Goal: Information Seeking & Learning: Learn about a topic

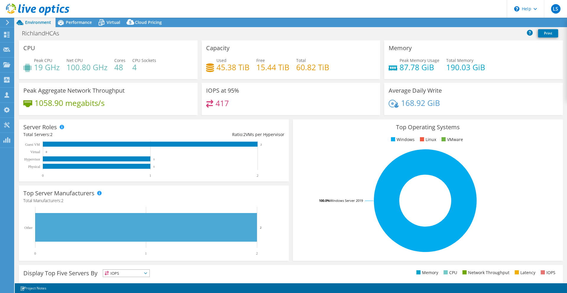
select select "USD"
click at [79, 23] on span "Performance" at bounding box center [79, 22] width 26 height 6
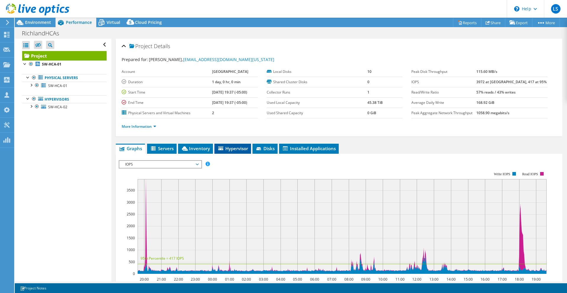
click at [227, 151] on span "Hypervisor" at bounding box center [232, 149] width 31 height 6
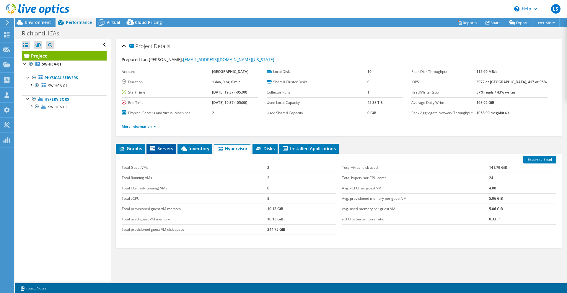
click at [162, 149] on span "Servers" at bounding box center [161, 149] width 24 height 6
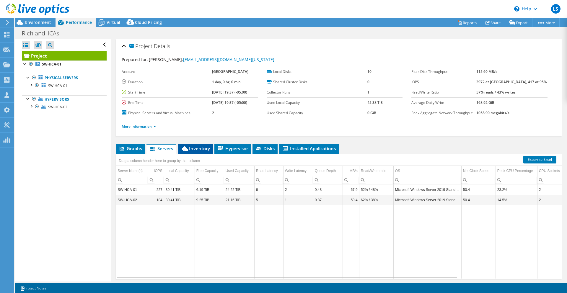
click at [196, 148] on span "Inventory" at bounding box center [195, 149] width 29 height 6
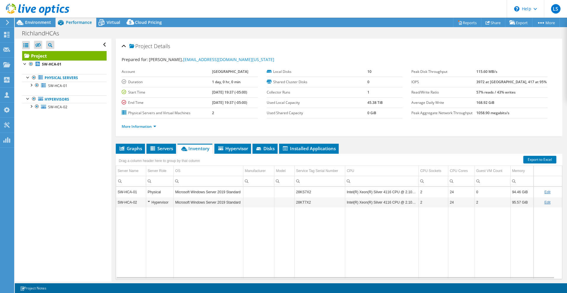
click at [152, 191] on div "Physical" at bounding box center [160, 192] width 24 height 7
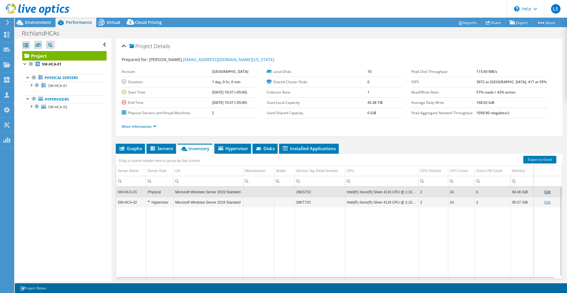
click at [148, 201] on div "Hypervisor" at bounding box center [160, 202] width 24 height 7
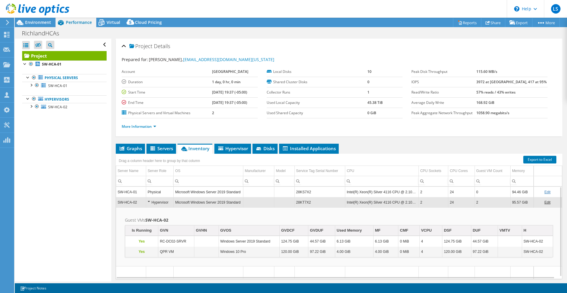
click at [149, 202] on div "Hypervisor" at bounding box center [160, 202] width 24 height 7
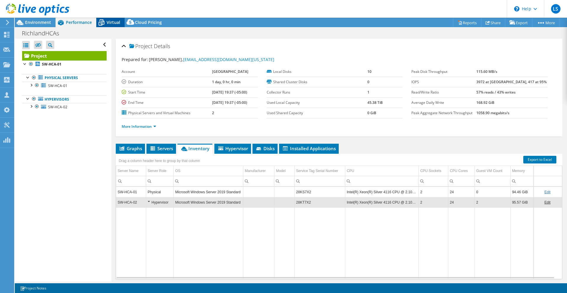
click at [112, 22] on span "Virtual" at bounding box center [114, 22] width 14 height 6
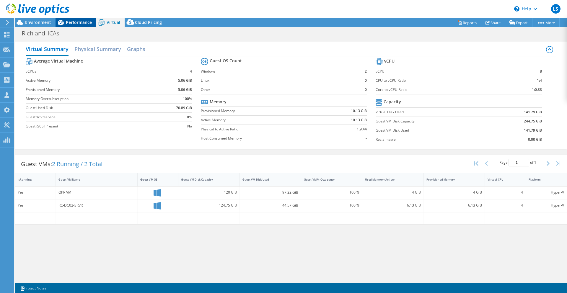
click at [75, 22] on span "Performance" at bounding box center [79, 22] width 26 height 6
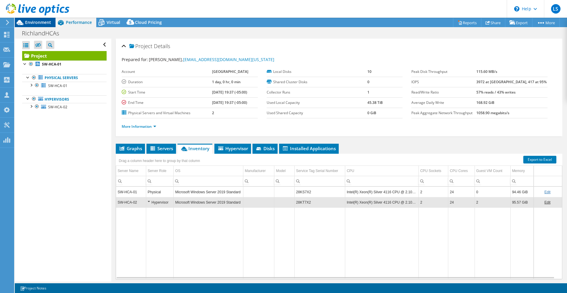
click at [40, 21] on span "Environment" at bounding box center [38, 22] width 26 height 6
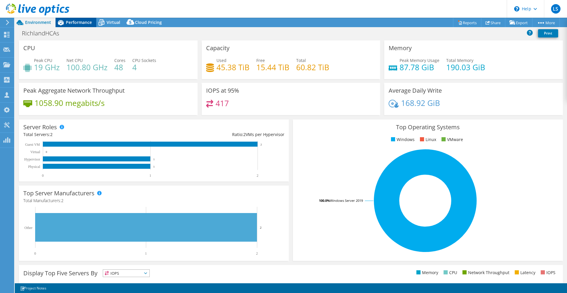
click at [76, 23] on span "Performance" at bounding box center [79, 22] width 26 height 6
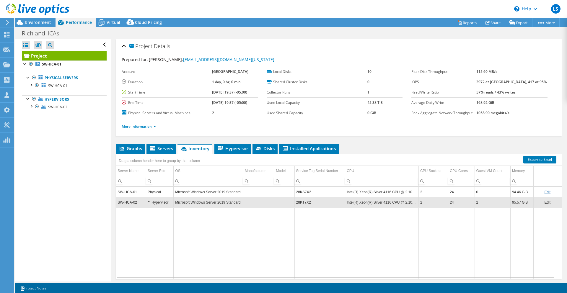
click at [175, 191] on td "Microsoft Windows Server 2019 Standard" at bounding box center [209, 192] width 70 height 10
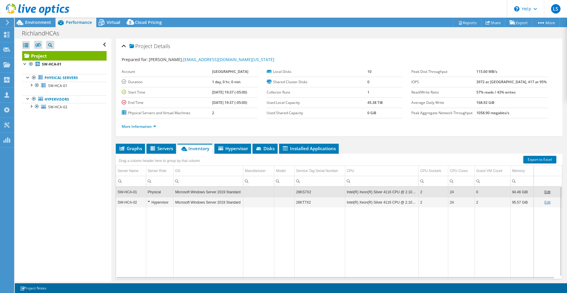
click at [189, 203] on td "Microsoft Windows Server 2019 Standard" at bounding box center [209, 202] width 70 height 10
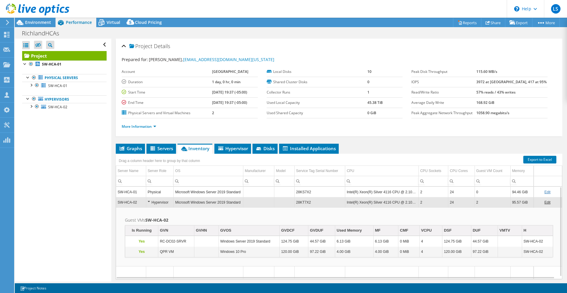
click at [184, 192] on td "Microsoft Windows Server 2019 Standard" at bounding box center [209, 192] width 70 height 10
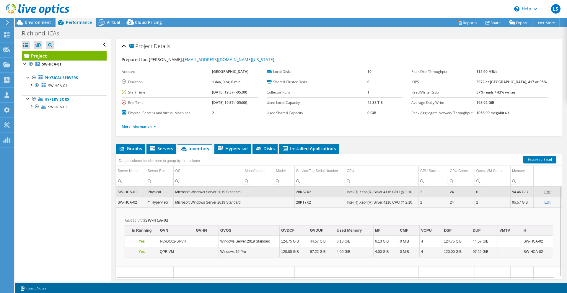
click at [188, 205] on td "Microsoft Windows Server 2019 Standard" at bounding box center [209, 202] width 70 height 10
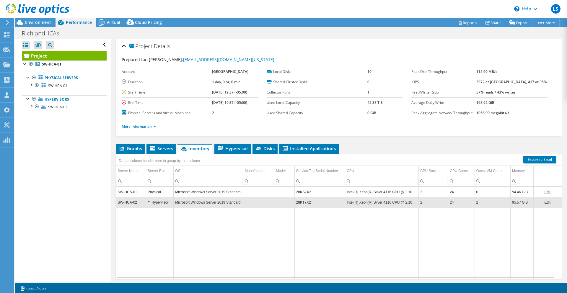
click at [194, 195] on td "Microsoft Windows Server 2019 Standard" at bounding box center [209, 192] width 70 height 10
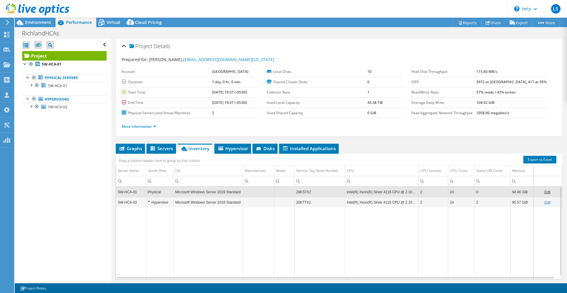
click at [194, 201] on td "Microsoft Windows Server 2019 Standard" at bounding box center [209, 202] width 70 height 10
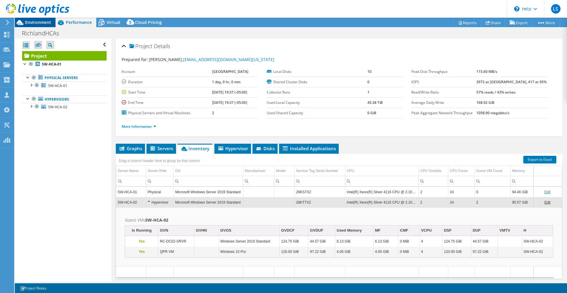
click at [44, 25] on div "Environment" at bounding box center [35, 22] width 41 height 9
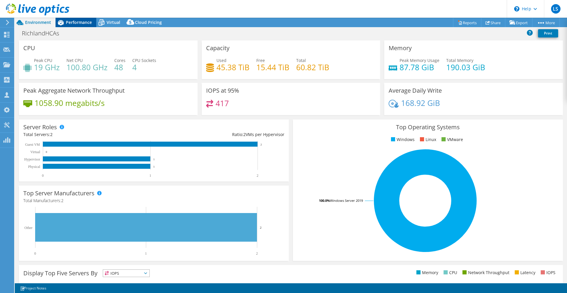
click at [73, 23] on span "Performance" at bounding box center [79, 22] width 26 height 6
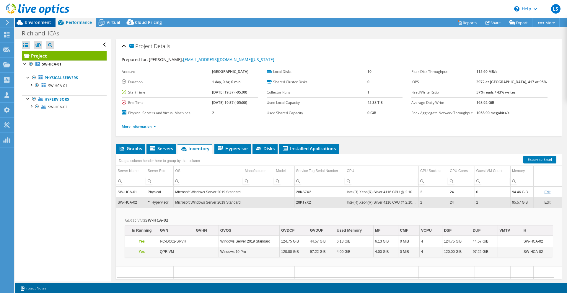
click at [38, 23] on span "Environment" at bounding box center [38, 22] width 26 height 6
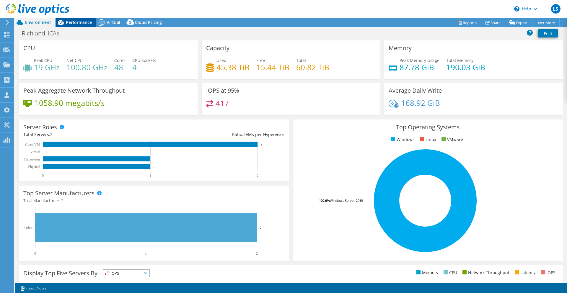
click at [83, 21] on span "Performance" at bounding box center [79, 22] width 26 height 6
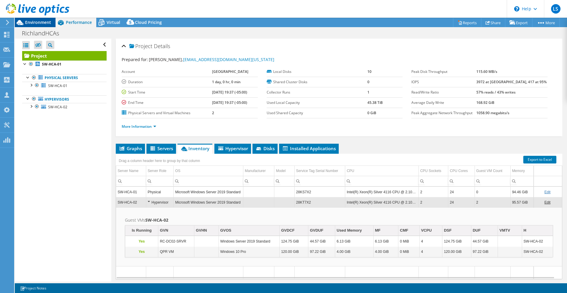
click at [43, 21] on span "Environment" at bounding box center [38, 22] width 26 height 6
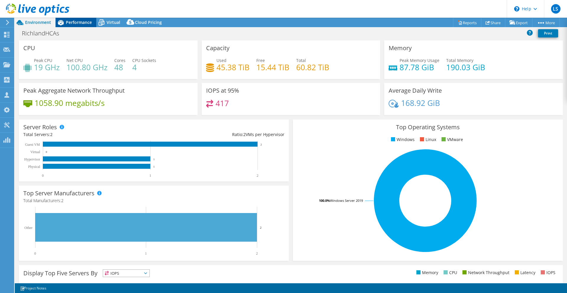
click at [59, 23] on icon at bounding box center [61, 22] width 6 height 5
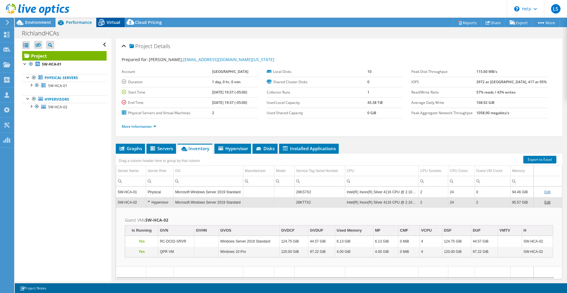
click at [112, 23] on span "Virtual" at bounding box center [114, 22] width 14 height 6
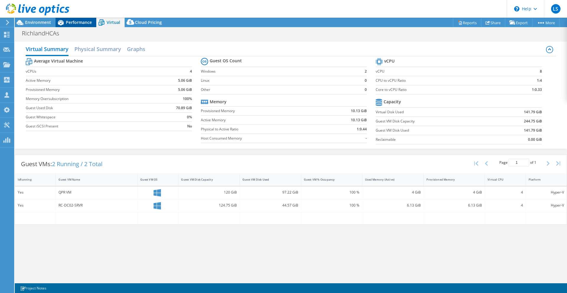
click at [82, 26] on div "Performance" at bounding box center [76, 22] width 41 height 9
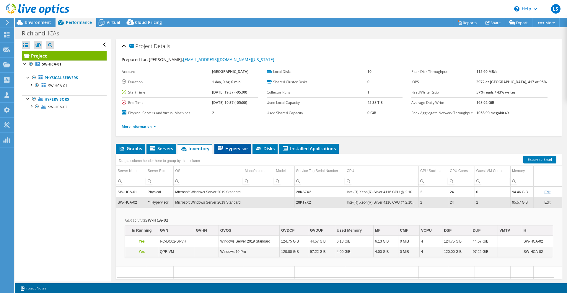
click at [225, 150] on span "Hypervisor" at bounding box center [232, 149] width 31 height 6
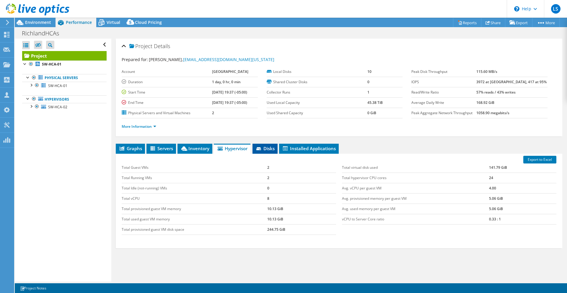
click at [264, 150] on span "Disks" at bounding box center [264, 149] width 19 height 6
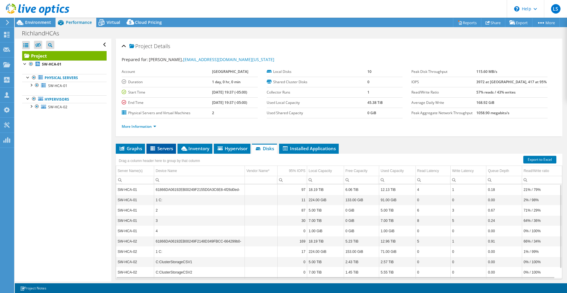
click at [163, 150] on span "Servers" at bounding box center [161, 149] width 24 height 6
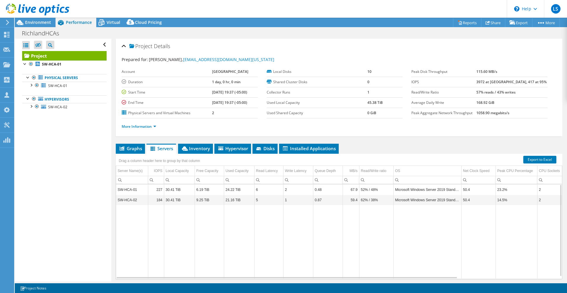
click at [178, 189] on td "30.41 TiB" at bounding box center [179, 190] width 31 height 10
click at [178, 198] on td "30.41 TiB" at bounding box center [179, 200] width 31 height 10
click at [268, 149] on span "Disks" at bounding box center [264, 149] width 19 height 6
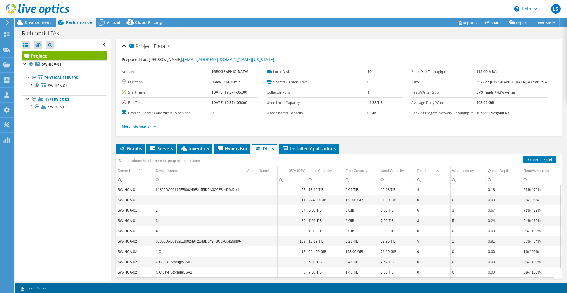
click at [223, 190] on td "61866DA06192EB00249F2155D0A3C6E8-4f26d0ed-" at bounding box center [199, 190] width 91 height 10
click at [222, 190] on td "61866DA06192EB00249F2155D0A3C6E8-4f26d0ed-" at bounding box center [199, 190] width 91 height 10
click at [211, 241] on td "61866DA06192EB00249F2148D349FBCC-664299b0-" at bounding box center [199, 241] width 91 height 10
click at [204, 188] on td "61866DA06192EB00249F2155D0A3C6E8-4f26d0ed-" at bounding box center [199, 190] width 91 height 10
click at [135, 149] on span "Graphs" at bounding box center [130, 149] width 23 height 6
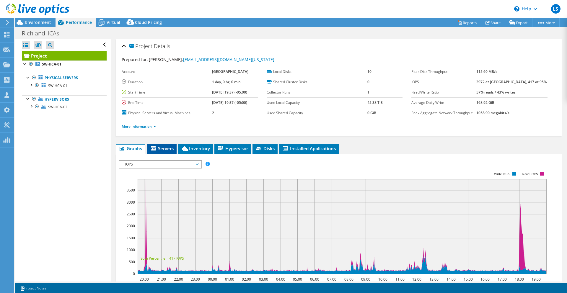
click at [156, 149] on icon at bounding box center [153, 148] width 5 height 4
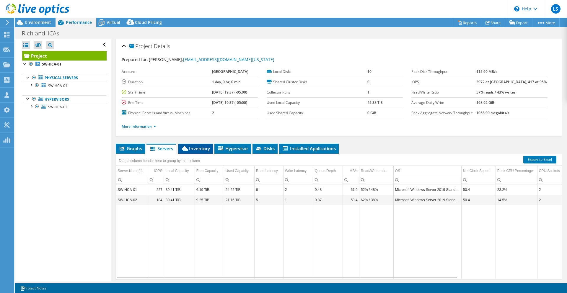
click at [189, 150] on span "Inventory" at bounding box center [195, 149] width 29 height 6
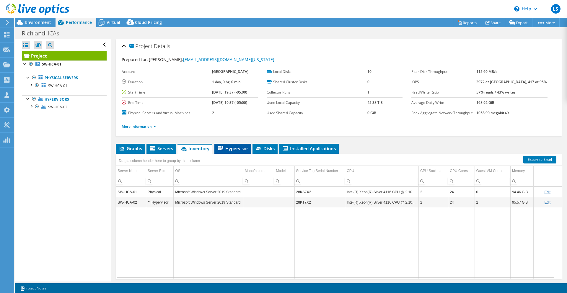
click at [225, 151] on span "Hypervisor" at bounding box center [232, 149] width 31 height 6
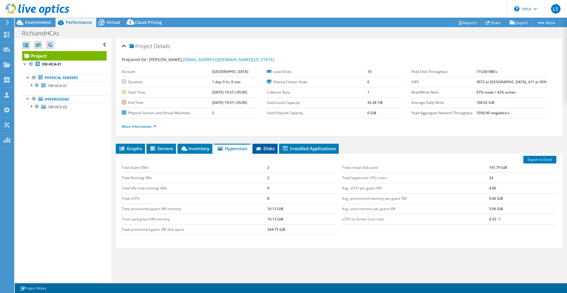
click at [262, 149] on icon at bounding box center [259, 149] width 6 height 4
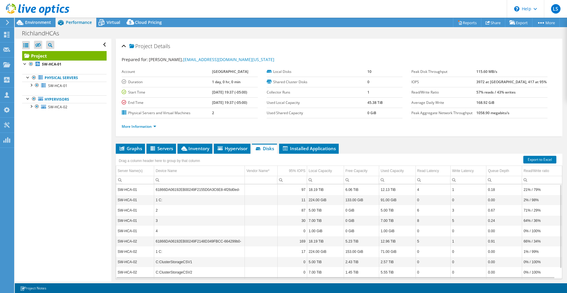
click at [353, 190] on td "6.06 TiB" at bounding box center [361, 190] width 35 height 10
click at [352, 243] on td "5.23 TiB" at bounding box center [361, 241] width 35 height 10
click at [350, 191] on td "6.06 TiB" at bounding box center [361, 190] width 35 height 10
click at [360, 201] on td "133.00 GiB" at bounding box center [361, 200] width 35 height 10
click at [356, 210] on td "0 GiB" at bounding box center [361, 210] width 35 height 10
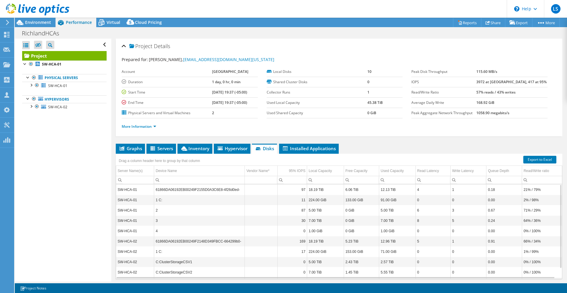
click at [356, 220] on td "0 GiB" at bounding box center [361, 221] width 35 height 10
click at [355, 231] on td "0 GiB" at bounding box center [361, 231] width 35 height 10
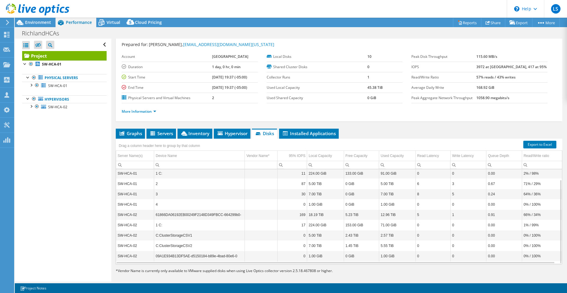
scroll to position [20, 0]
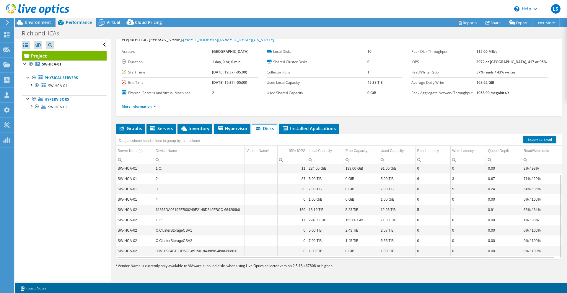
click at [319, 243] on td "7.00 TiB" at bounding box center [325, 241] width 37 height 10
click at [314, 230] on td "5.00 TiB" at bounding box center [325, 230] width 37 height 10
click at [316, 231] on td "5.00 TiB" at bounding box center [325, 230] width 37 height 10
click at [317, 239] on td "7.00 TiB" at bounding box center [325, 241] width 37 height 10
click at [317, 232] on td "5.00 TiB" at bounding box center [325, 230] width 37 height 10
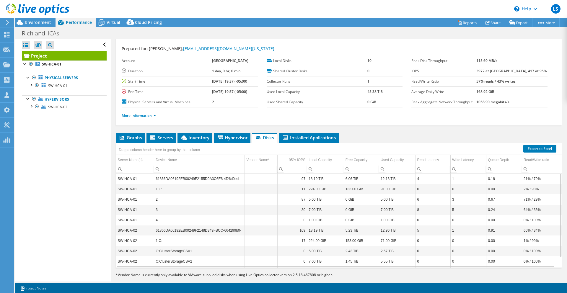
scroll to position [0, 0]
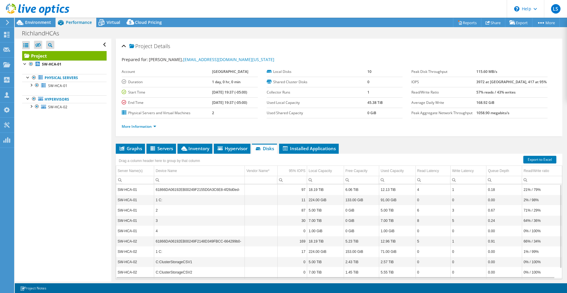
click at [319, 221] on td "7.00 TiB" at bounding box center [325, 221] width 37 height 10
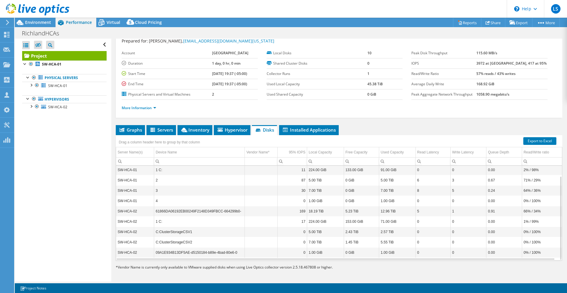
scroll to position [20, 0]
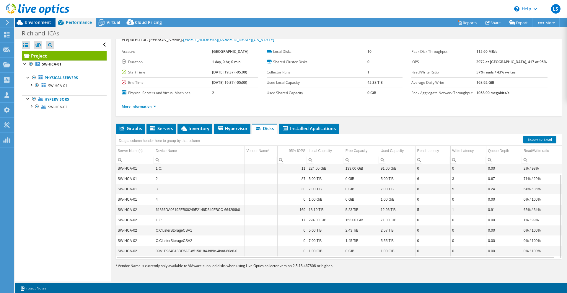
click at [41, 24] on span "Environment" at bounding box center [38, 22] width 26 height 6
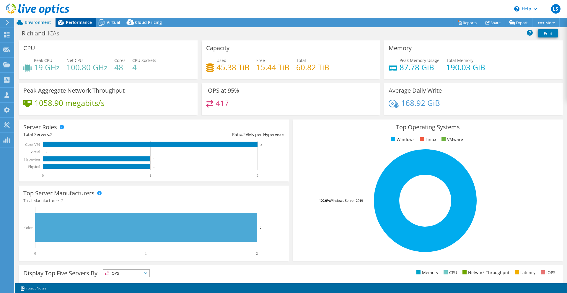
click at [78, 23] on span "Performance" at bounding box center [79, 22] width 26 height 6
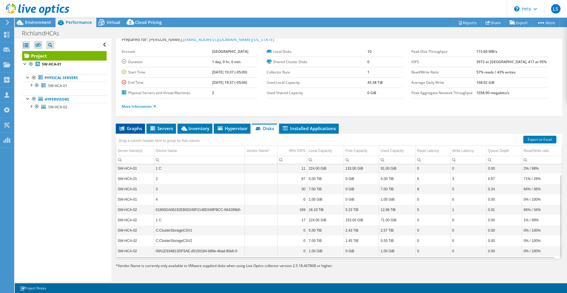
click at [133, 129] on span "Graphs" at bounding box center [130, 128] width 23 height 6
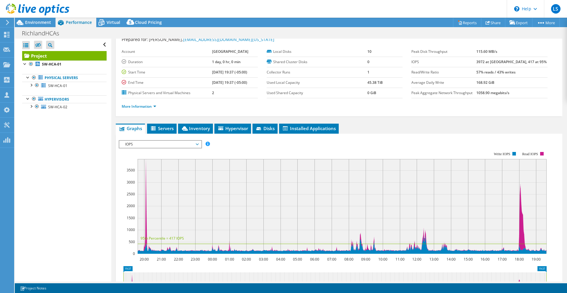
click at [185, 146] on span "IOPS" at bounding box center [160, 144] width 76 height 7
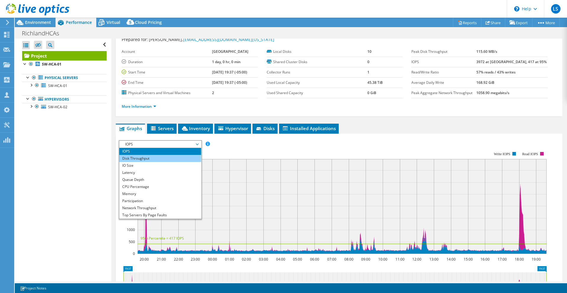
click at [170, 157] on li "Disk Throughput" at bounding box center [160, 158] width 82 height 7
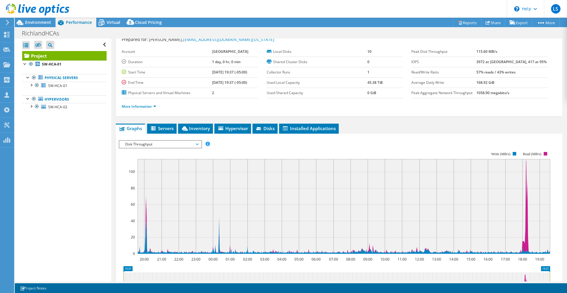
click at [186, 143] on span "Disk Throughput" at bounding box center [160, 144] width 76 height 7
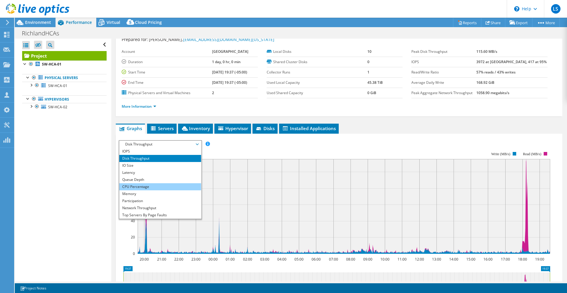
click at [151, 186] on li "CPU Percentage" at bounding box center [160, 186] width 82 height 7
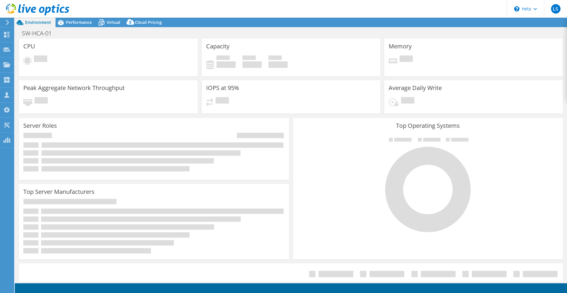
select select "USD"
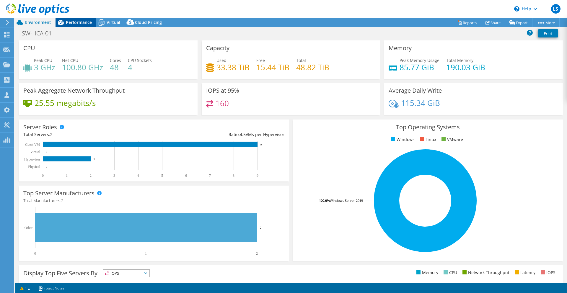
click at [62, 25] on icon at bounding box center [61, 22] width 10 height 10
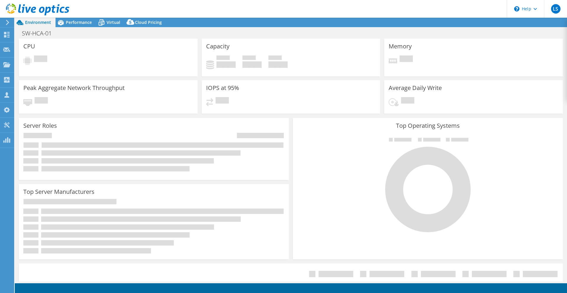
select select "USD"
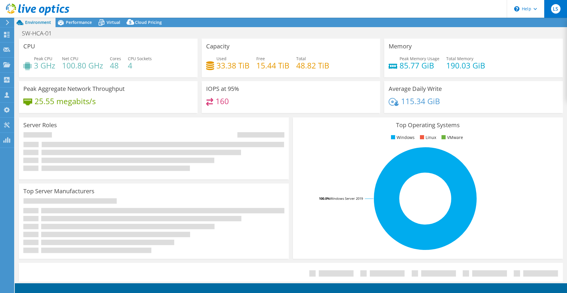
click at [558, 9] on span "LS" at bounding box center [555, 8] width 9 height 9
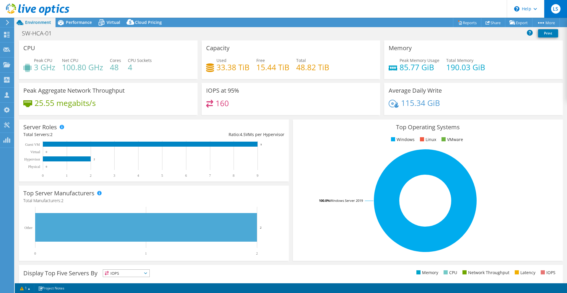
click at [558, 9] on span "LS" at bounding box center [555, 8] width 9 height 9
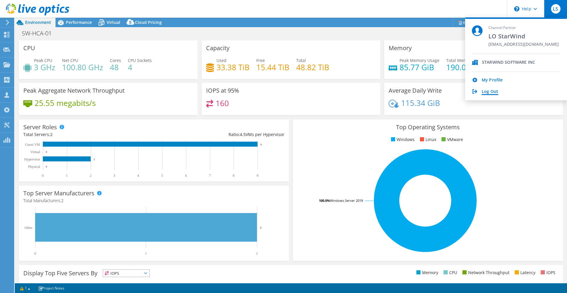
click at [493, 92] on link "Log Out" at bounding box center [490, 92] width 17 height 6
